Goal: Information Seeking & Learning: Learn about a topic

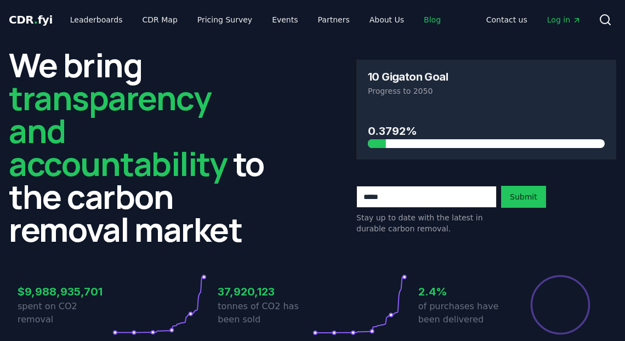
click at [419, 19] on link "Blog" at bounding box center [432, 20] width 35 height 20
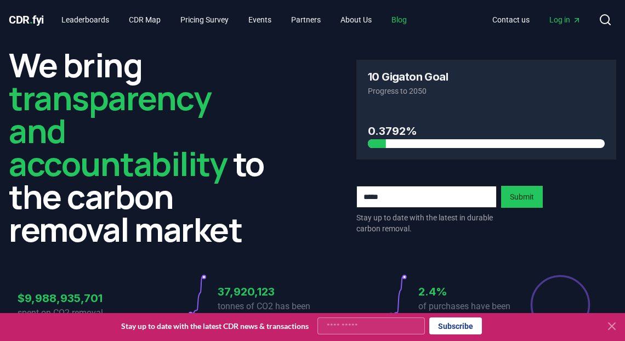
click at [416, 19] on link "Blog" at bounding box center [399, 20] width 33 height 20
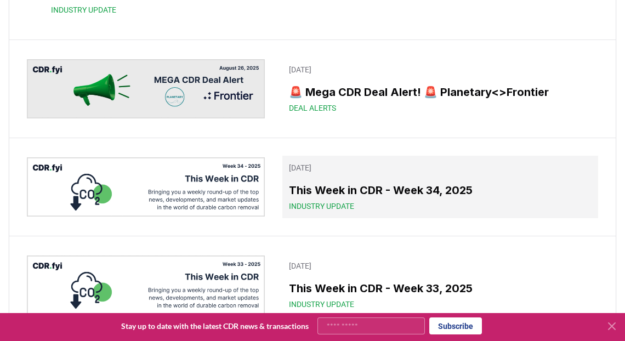
scroll to position [32, 0]
